Goal: Information Seeking & Learning: Learn about a topic

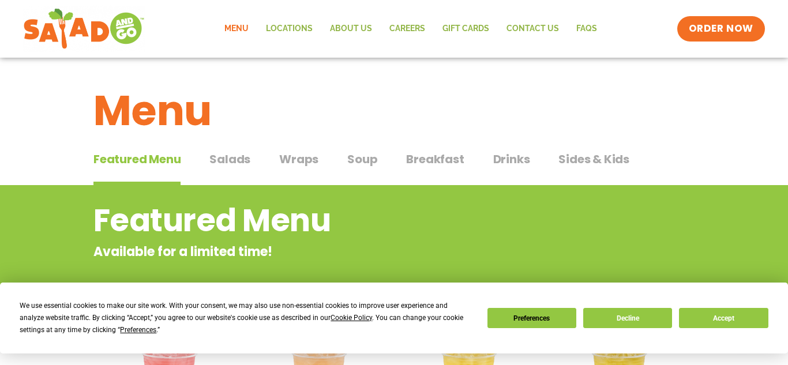
click at [294, 160] on span "Wraps" at bounding box center [298, 159] width 39 height 17
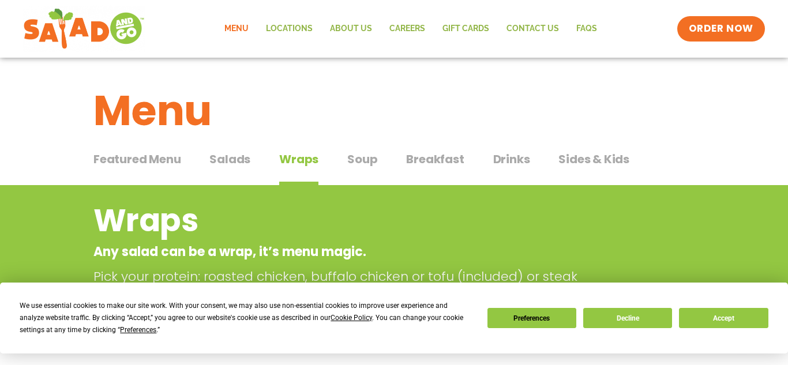
click at [239, 166] on span "Salads" at bounding box center [229, 159] width 41 height 17
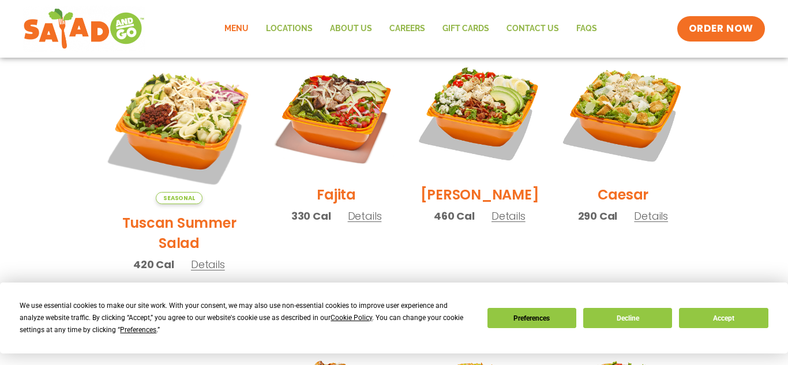
scroll to position [332, 0]
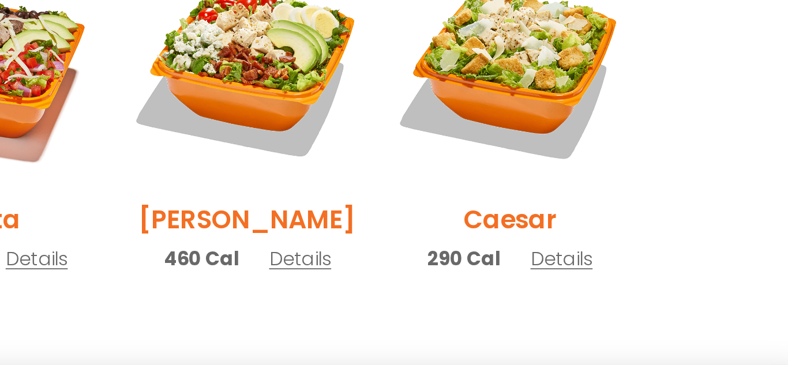
click at [644, 224] on span "Details" at bounding box center [651, 216] width 34 height 14
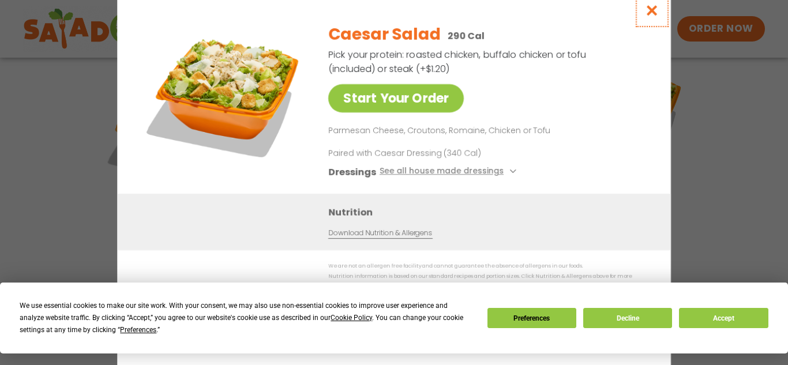
click at [651, 14] on icon "Close modal" at bounding box center [652, 10] width 14 height 12
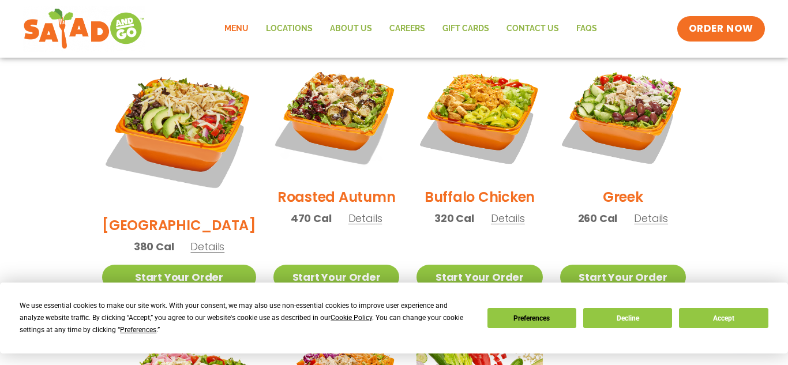
scroll to position [621, 0]
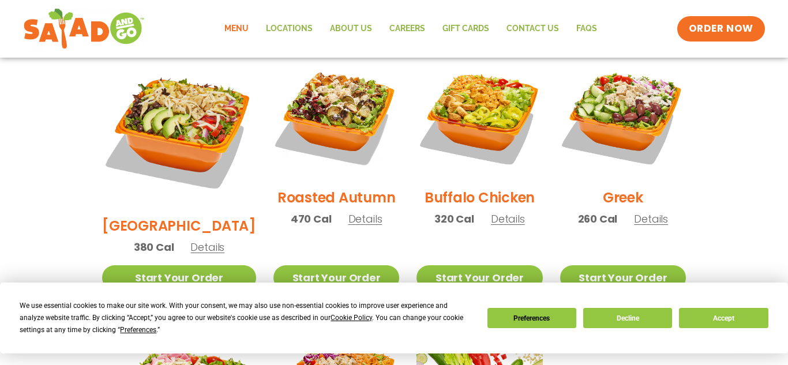
click at [499, 212] on span "Details" at bounding box center [508, 219] width 34 height 14
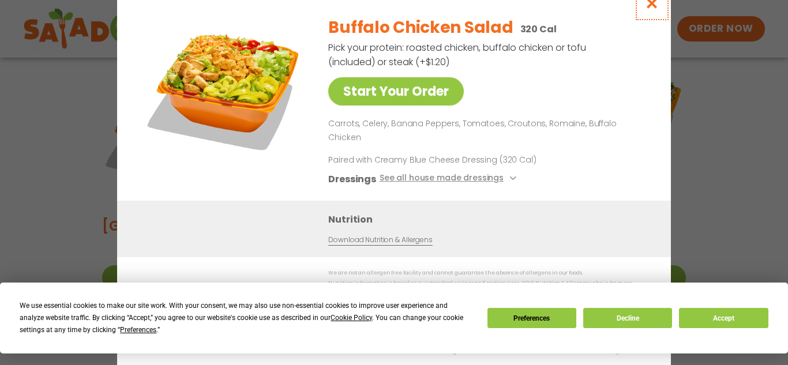
click at [655, 22] on button "Close modal" at bounding box center [651, 3] width 37 height 39
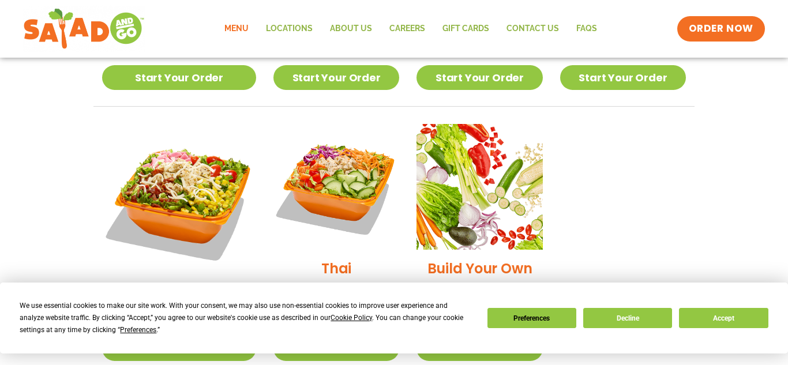
scroll to position [825, 0]
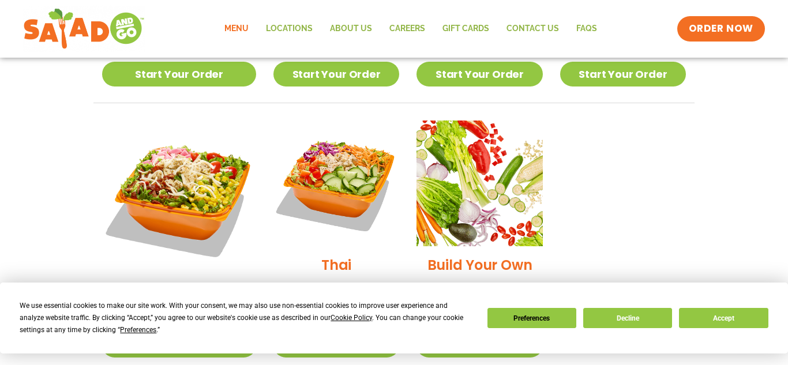
click at [347, 279] on span "Details" at bounding box center [364, 286] width 34 height 14
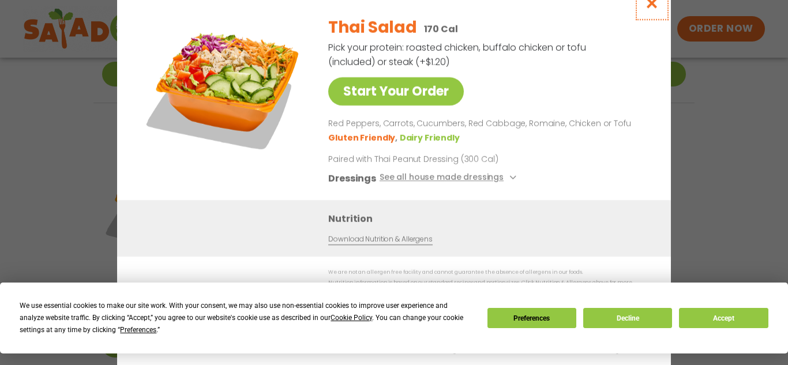
click at [649, 9] on icon "Close modal" at bounding box center [652, 3] width 14 height 12
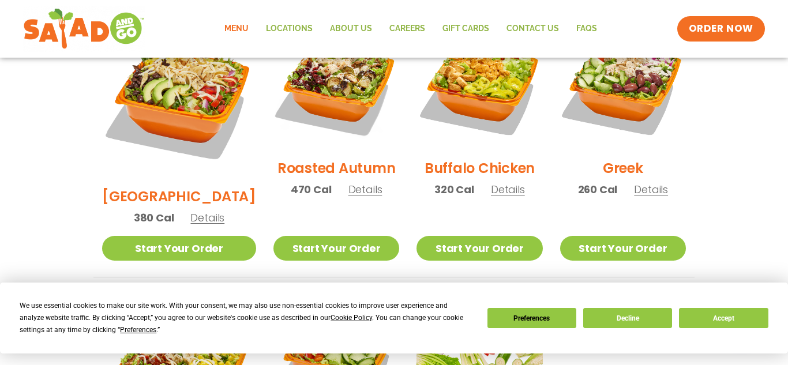
scroll to position [645, 0]
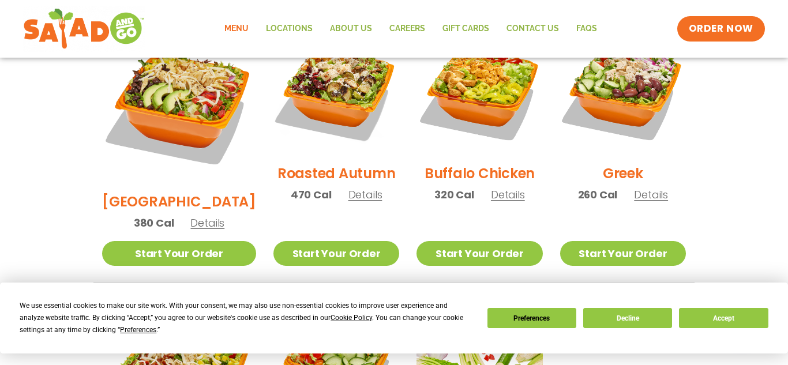
click at [505, 187] on span "Details" at bounding box center [508, 194] width 34 height 14
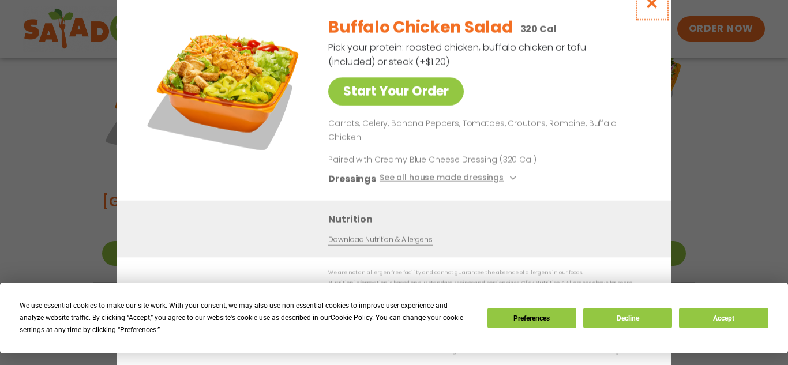
click at [647, 9] on icon "Close modal" at bounding box center [652, 3] width 14 height 12
